Goal: Task Accomplishment & Management: Use online tool/utility

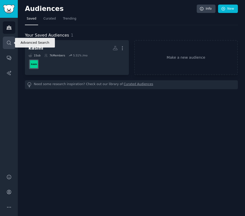
click at [13, 43] on link "Search" at bounding box center [9, 43] width 12 height 12
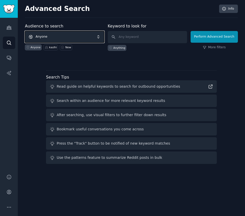
click at [56, 38] on span "Anyone" at bounding box center [64, 37] width 79 height 12
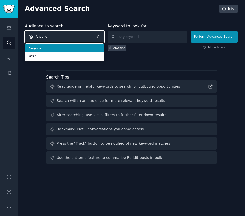
click at [56, 38] on span "Anyone" at bounding box center [64, 37] width 79 height 12
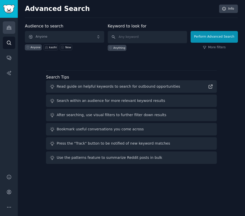
click at [9, 28] on icon "Sidebar" at bounding box center [8, 27] width 5 height 5
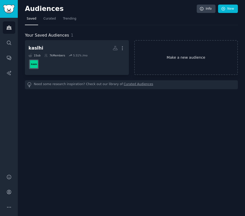
click at [166, 63] on link "Make a new audience" at bounding box center [186, 57] width 104 height 35
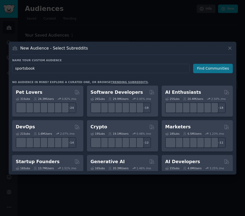
type input "sportsbook"
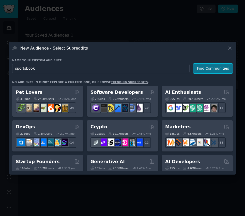
click at [209, 72] on button "Find Communities" at bounding box center [213, 68] width 40 height 9
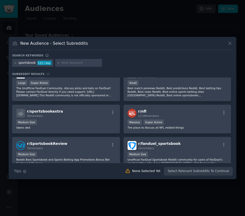
scroll to position [52, 0]
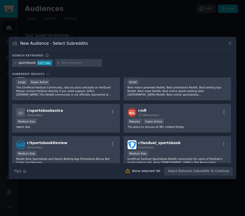
click at [18, 61] on div "sportsbook 112 / day" at bounding box center [32, 63] width 41 height 8
click at [16, 62] on icon at bounding box center [15, 62] width 3 height 3
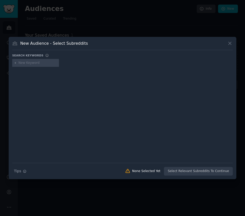
click at [21, 62] on input "text" at bounding box center [38, 63] width 39 height 5
type input "sports betting"
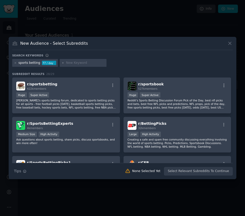
click at [232, 43] on div "New Audience - Select Subreddits Search keywords sports betting 77 / day Subred…" at bounding box center [122, 108] width 227 height 142
